Goal: Navigation & Orientation: Find specific page/section

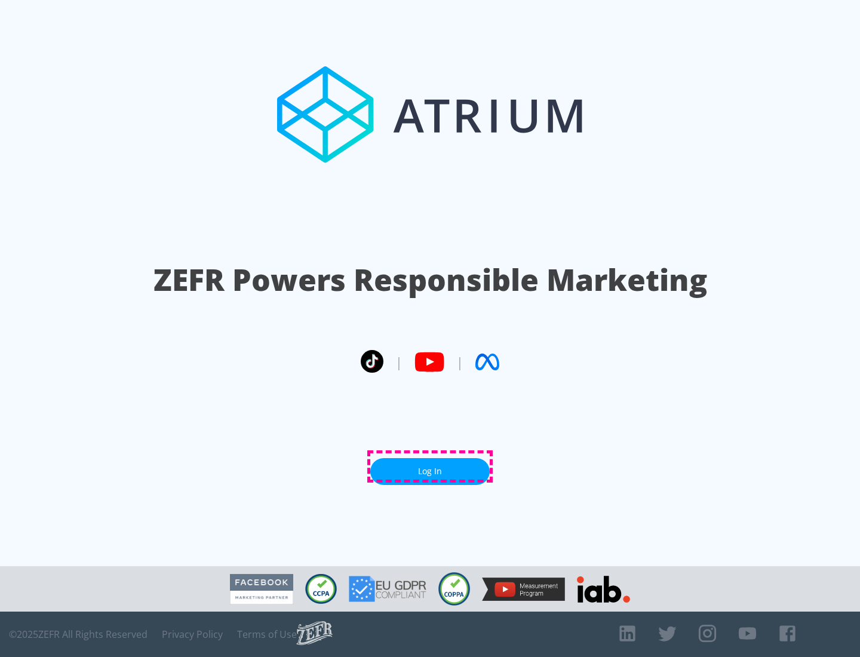
click at [430, 466] on link "Log In" at bounding box center [429, 471] width 119 height 27
